Goal: Navigation & Orientation: Find specific page/section

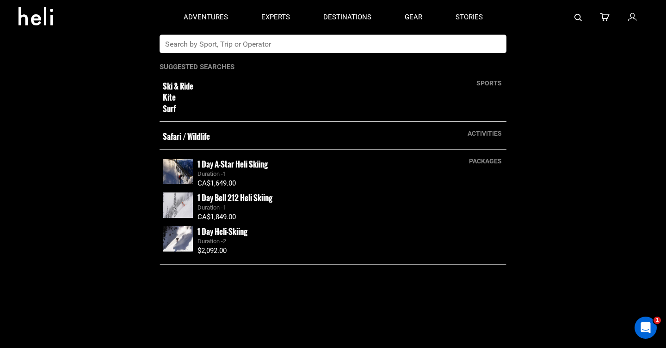
click at [126, 240] on app-search-panel "sports Ski & Ride Kite Surf activities Safari / Wildlife packages 1 Day A-Star …" at bounding box center [333, 192] width 666 height 314
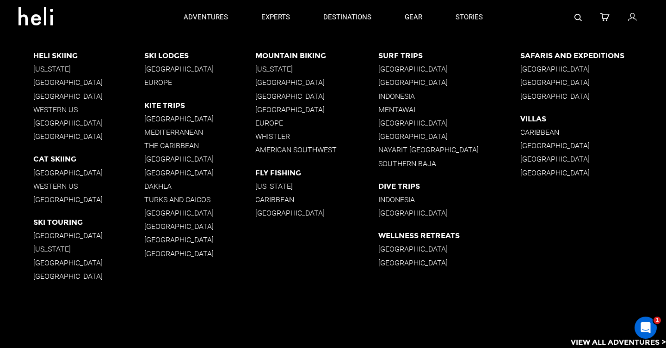
click at [400, 83] on p "[GEOGRAPHIC_DATA]" at bounding box center [449, 82] width 142 height 9
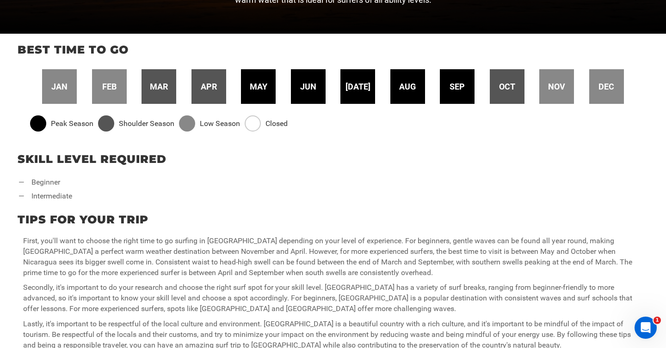
scroll to position [306, 0]
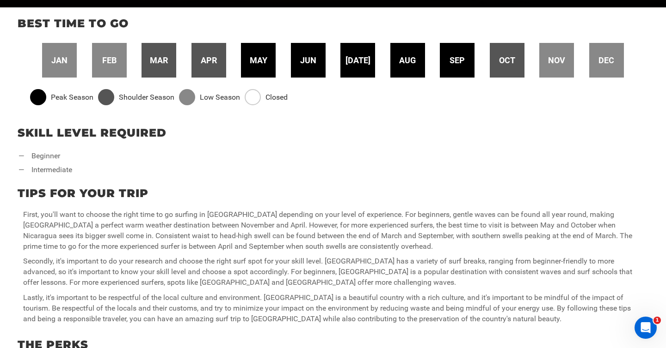
click at [50, 159] on li "— beginner" at bounding box center [45, 156] width 54 height 11
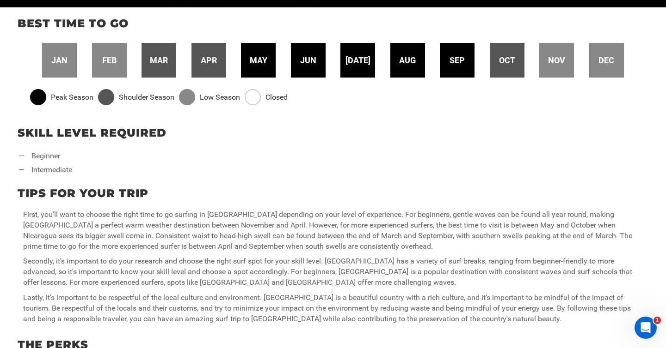
click at [106, 97] on div at bounding box center [106, 97] width 16 height 16
click at [114, 61] on span "feb" at bounding box center [109, 61] width 14 height 12
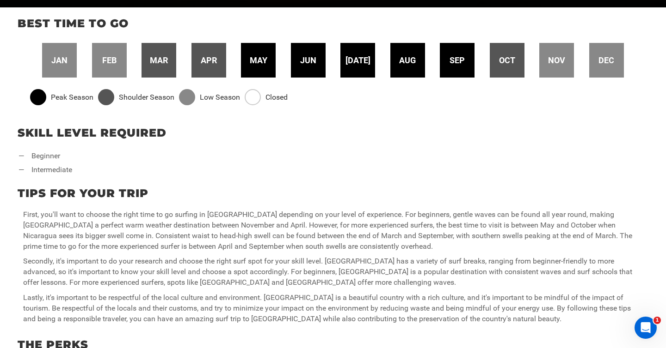
click at [256, 62] on span "may" at bounding box center [259, 61] width 18 height 12
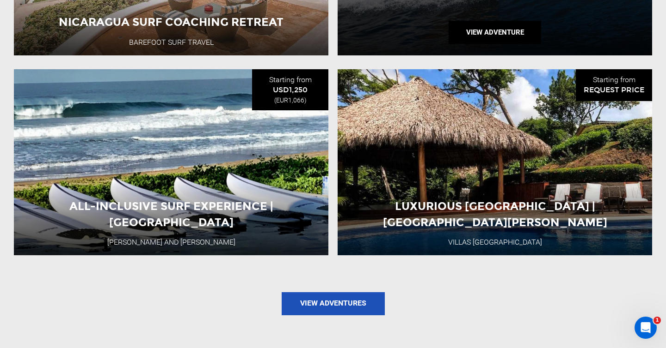
scroll to position [1146, 0]
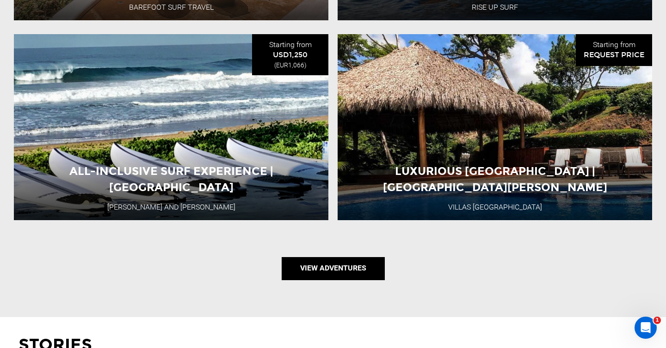
click at [328, 266] on link "View Adventures" at bounding box center [332, 268] width 103 height 23
type input "Surf"
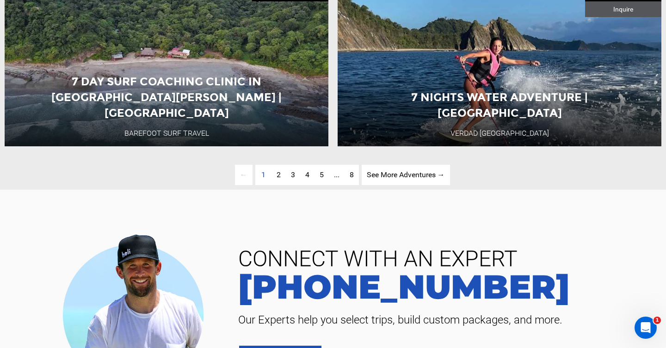
scroll to position [2520, 0]
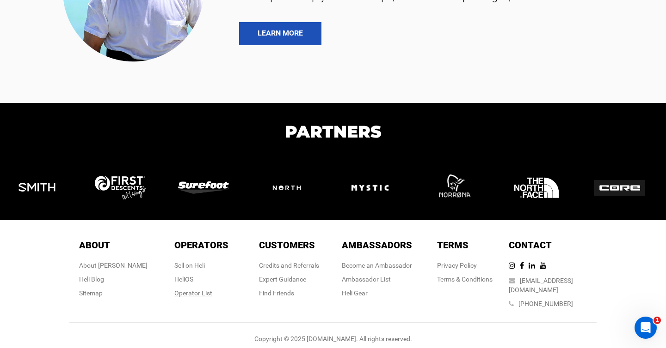
click at [194, 289] on div "Operator List" at bounding box center [201, 293] width 54 height 9
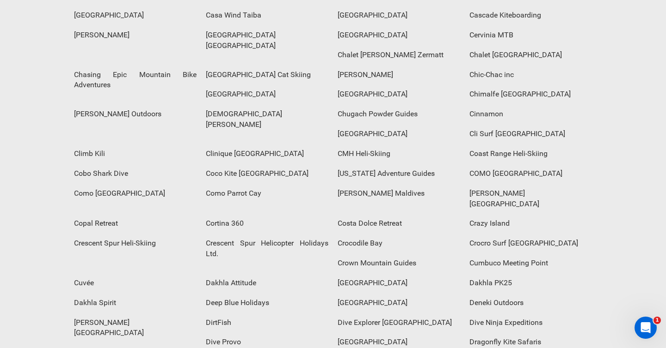
scroll to position [850, 0]
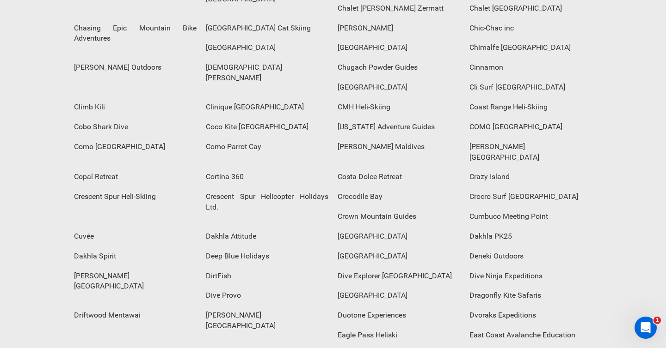
click at [89, 247] on div "Dakhla Spirit" at bounding box center [135, 257] width 132 height 20
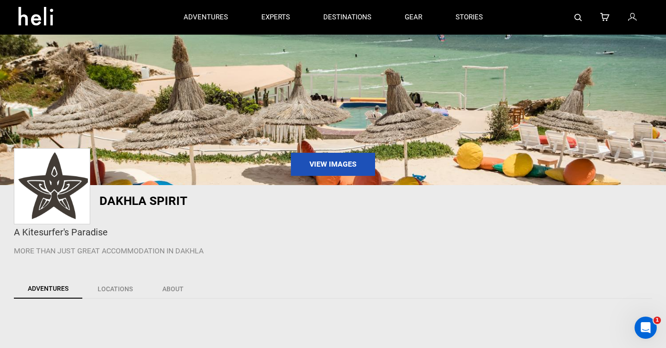
scroll to position [30, 0]
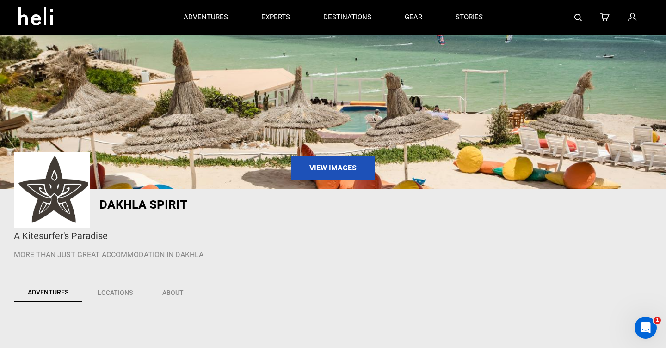
click at [118, 203] on h1 "Dakhla Spirit" at bounding box center [270, 204] width 342 height 13
